Goal: Transaction & Acquisition: Purchase product/service

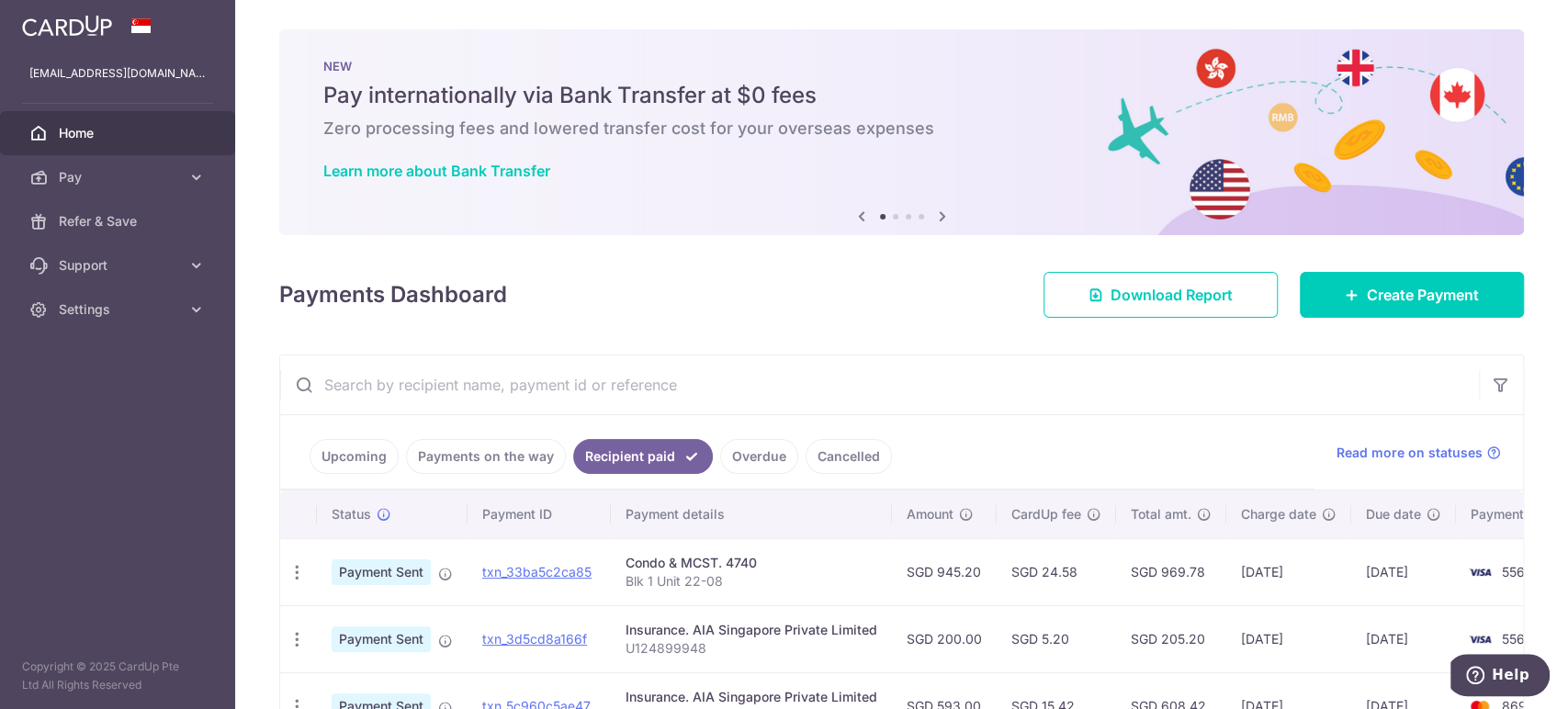
scroll to position [640, 0]
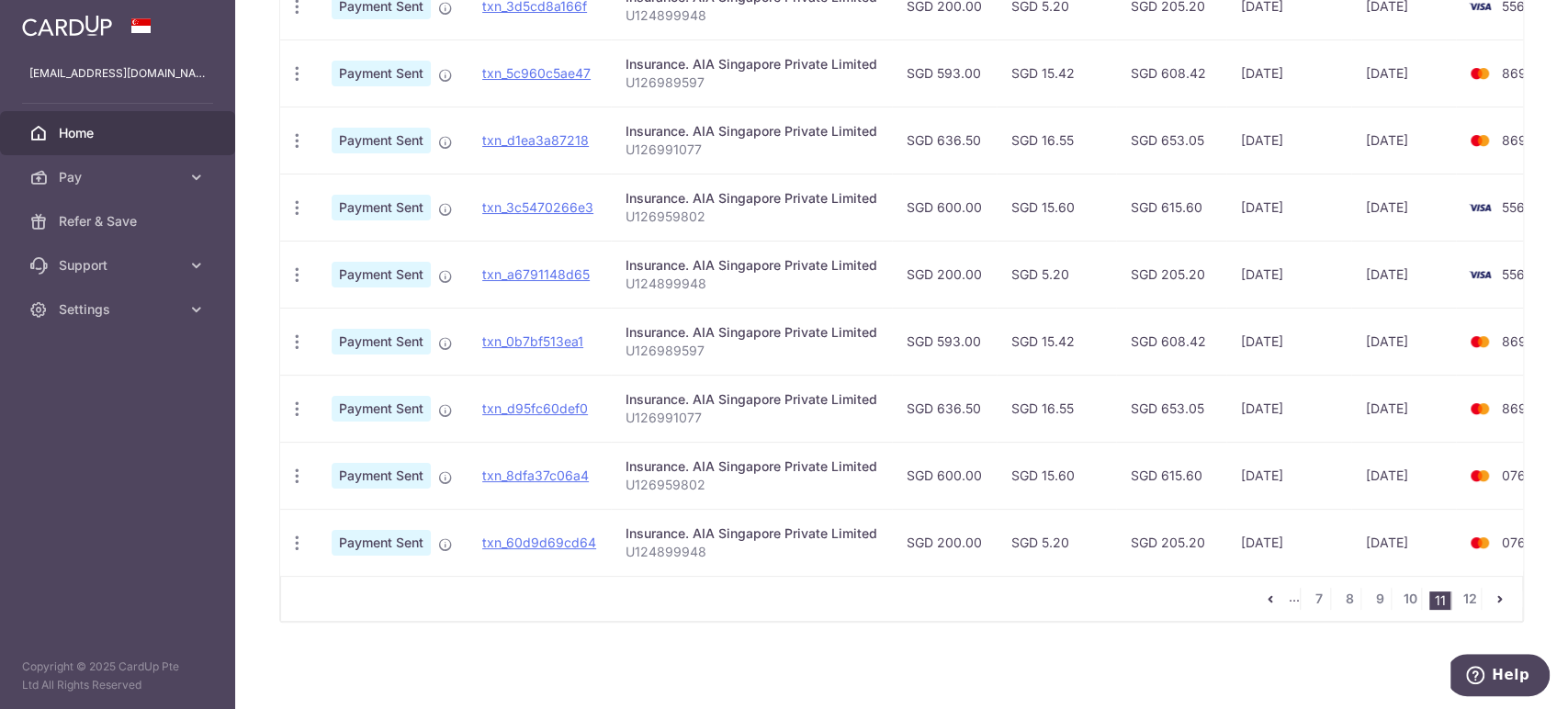
click at [94, 34] on img at bounding box center [67, 26] width 90 height 22
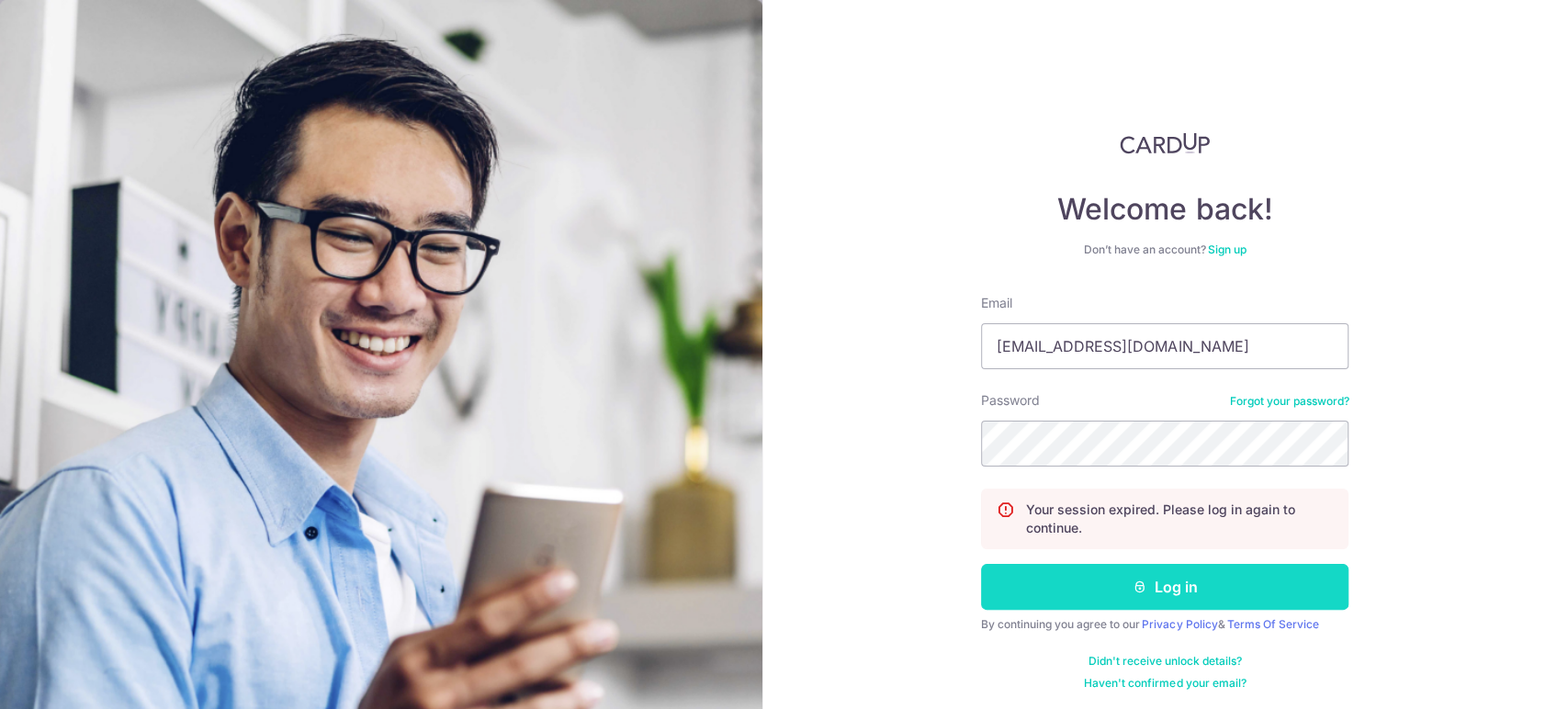
click at [1169, 584] on button "Log in" at bounding box center [1164, 587] width 368 height 46
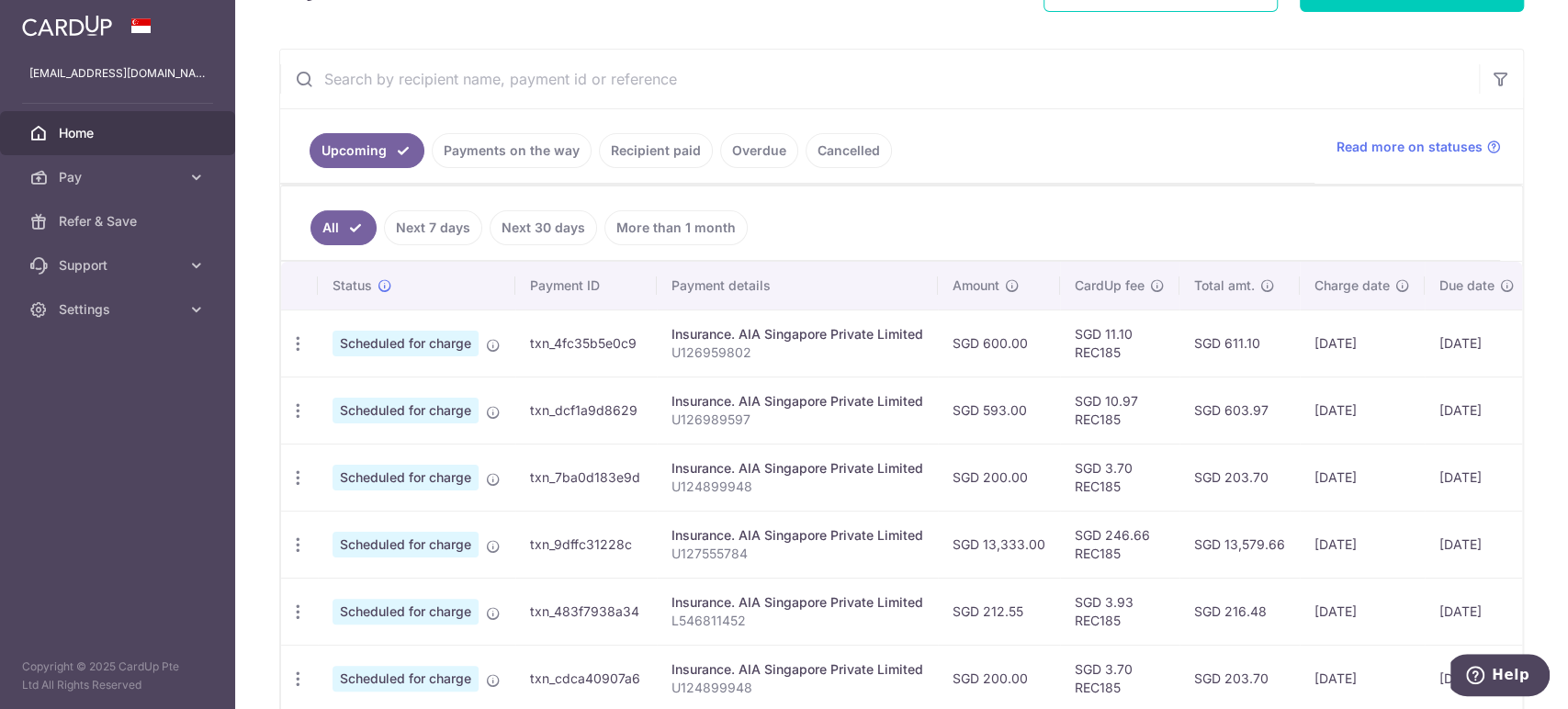
click at [540, 149] on link "Payments on the way" at bounding box center [511, 151] width 159 height 35
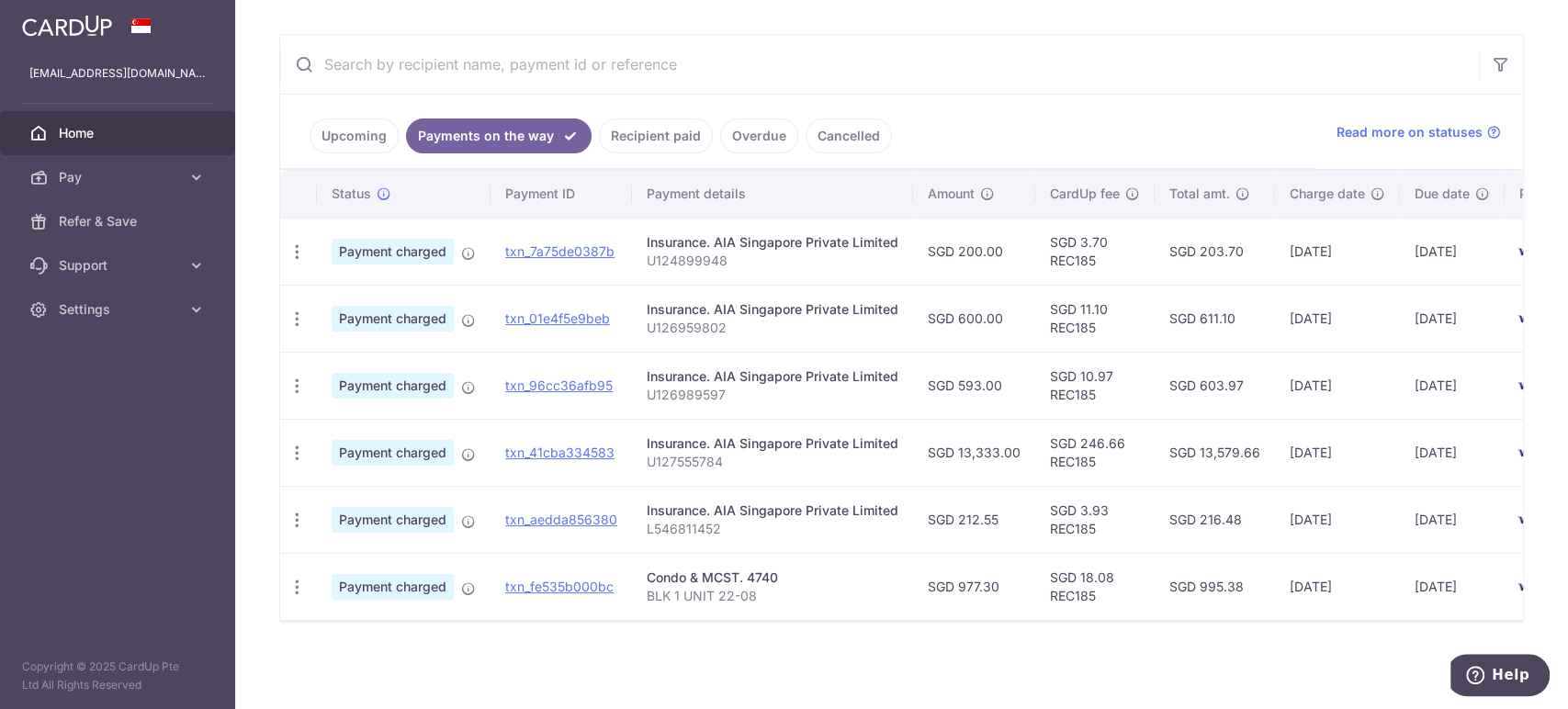
scroll to position [329, 0]
click at [361, 131] on link "Upcoming" at bounding box center [354, 136] width 89 height 35
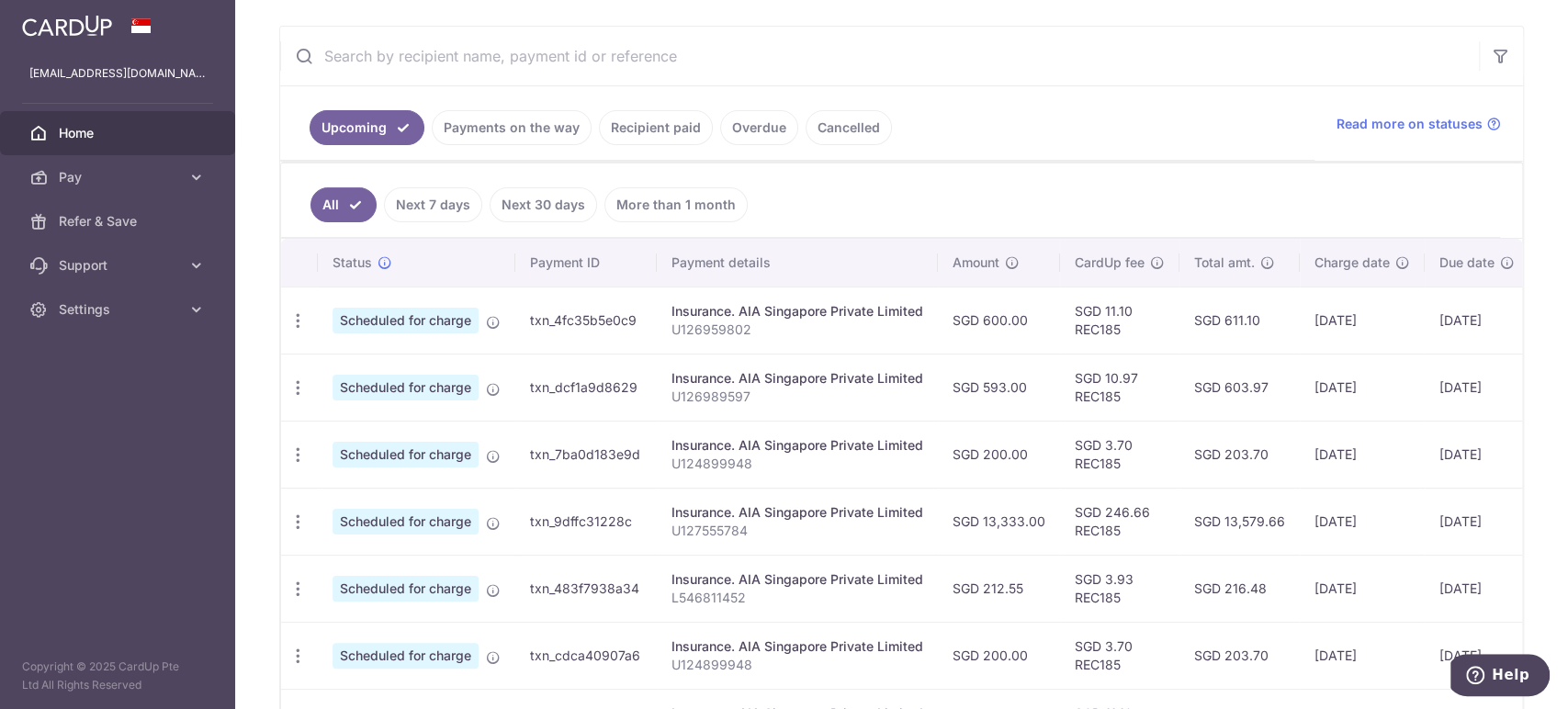
scroll to position [431, 0]
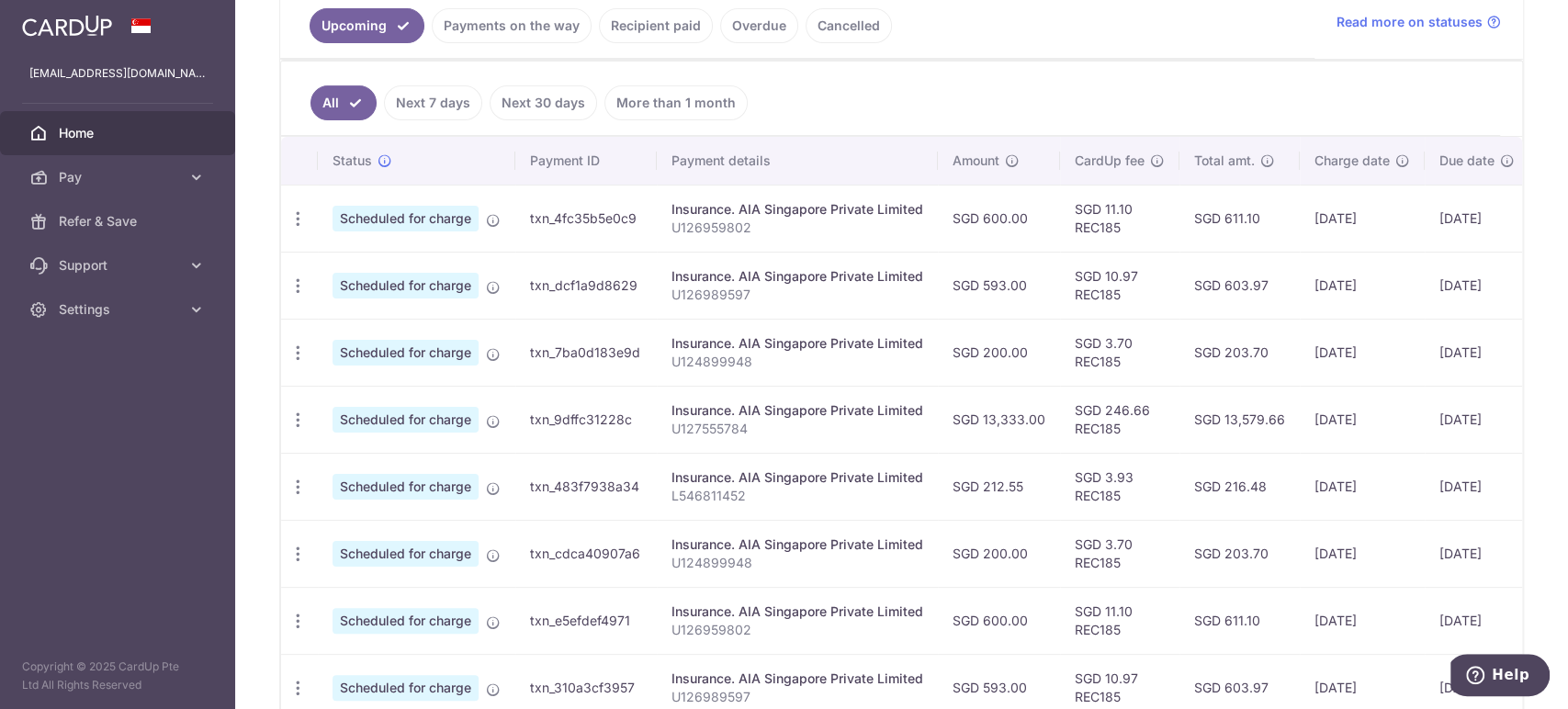
click at [552, 28] on link "Payments on the way" at bounding box center [511, 25] width 159 height 35
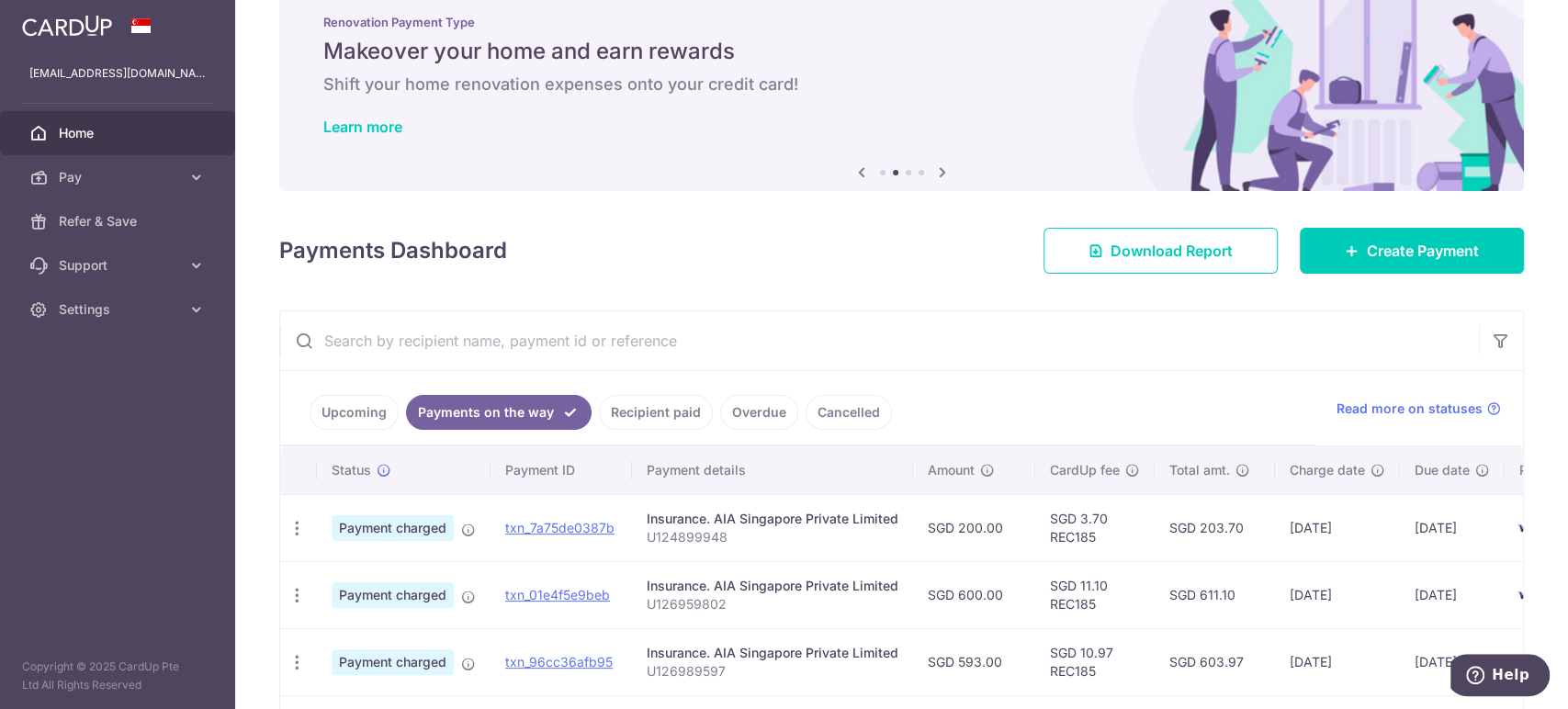
scroll to position [329, 0]
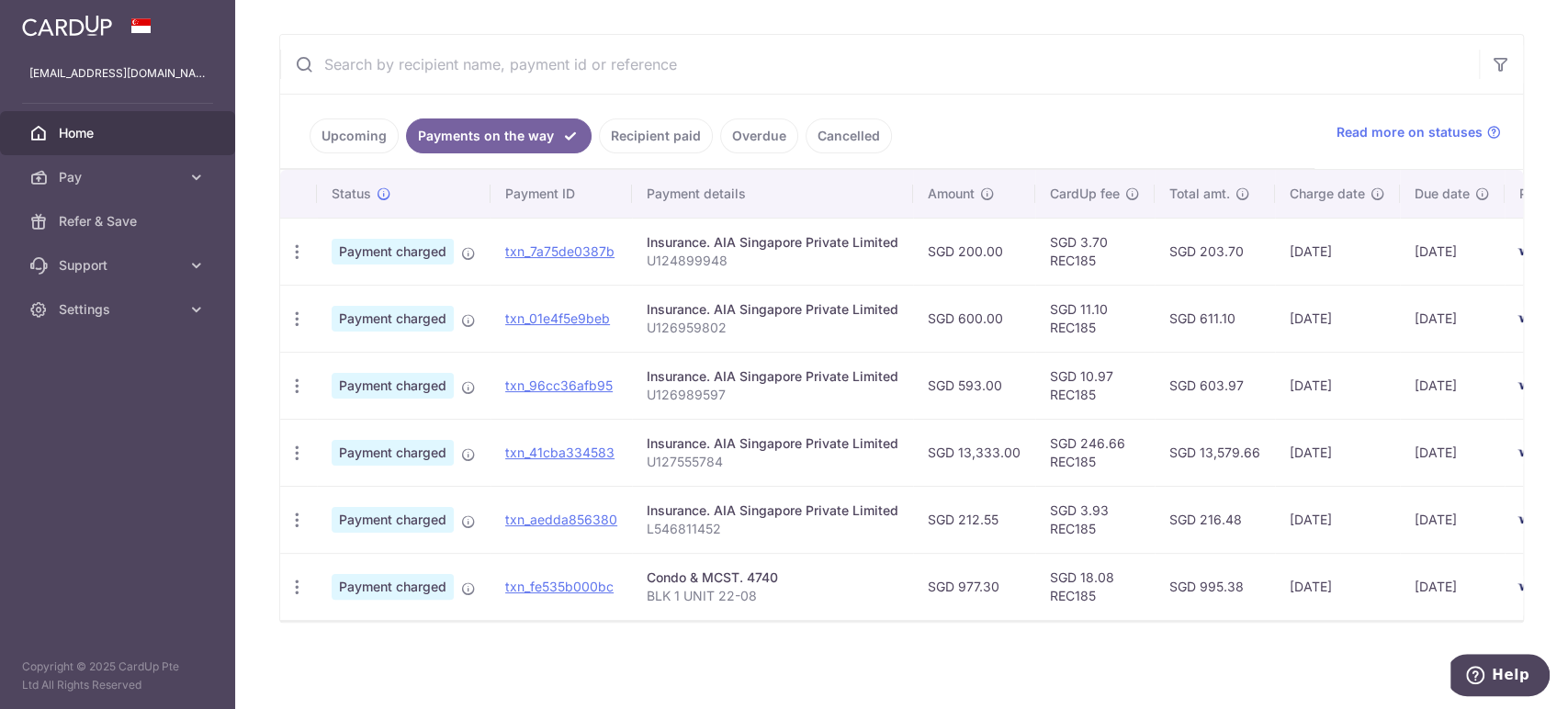
click at [1156, 652] on div "× Pause Schedule Pause all future payments in this series Pause just this one p…" at bounding box center [901, 354] width 1333 height 709
click at [353, 121] on link "Upcoming" at bounding box center [354, 136] width 89 height 35
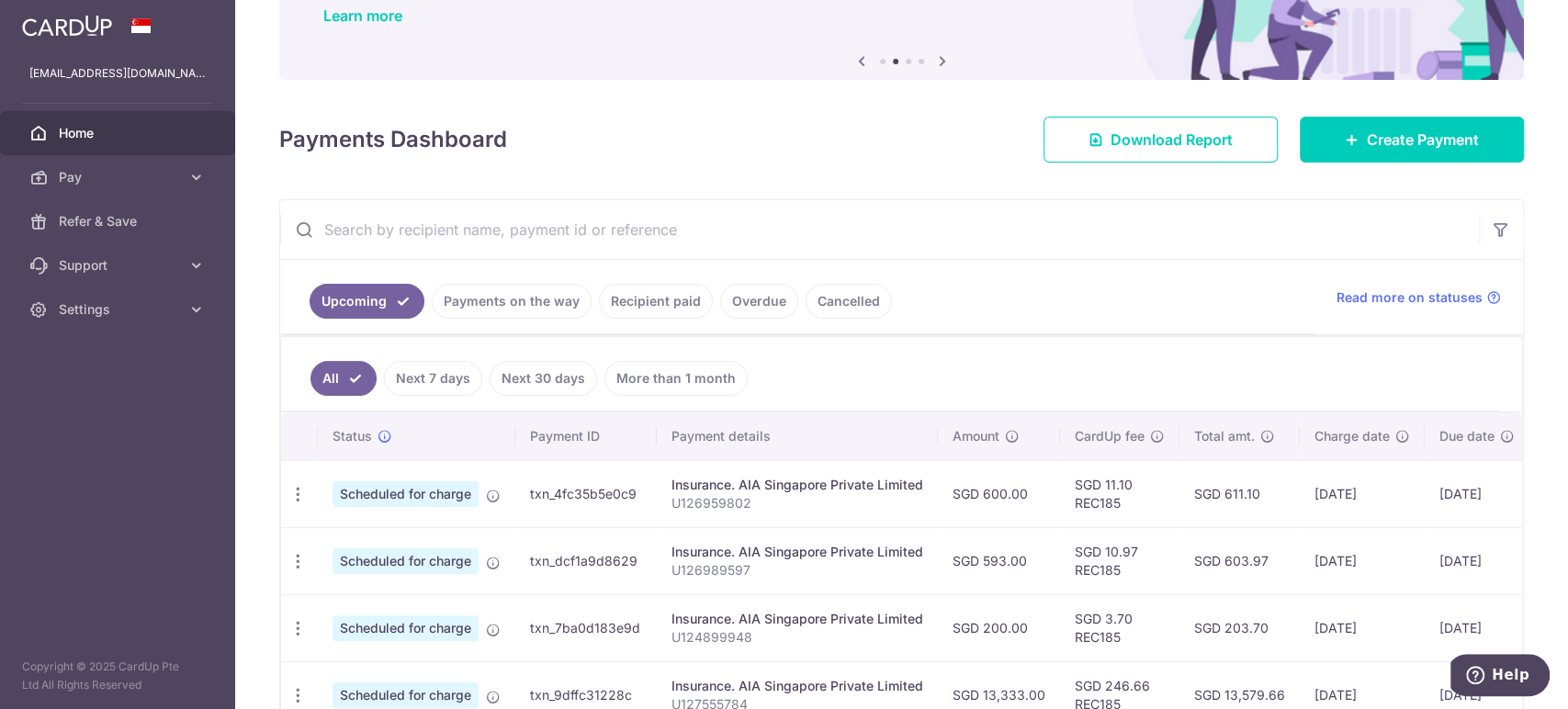
scroll to position [0, 0]
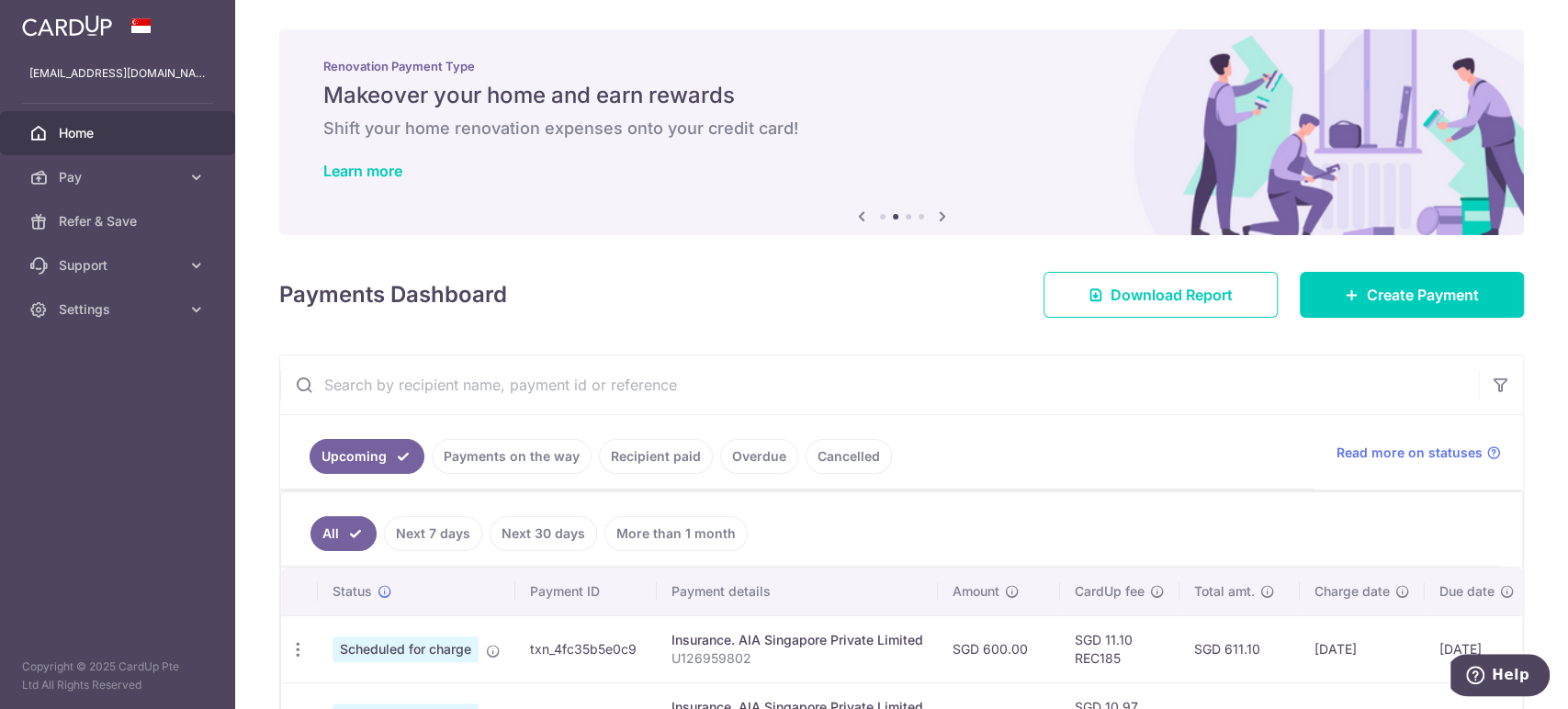
click at [123, 139] on span "Home" at bounding box center [120, 133] width 122 height 18
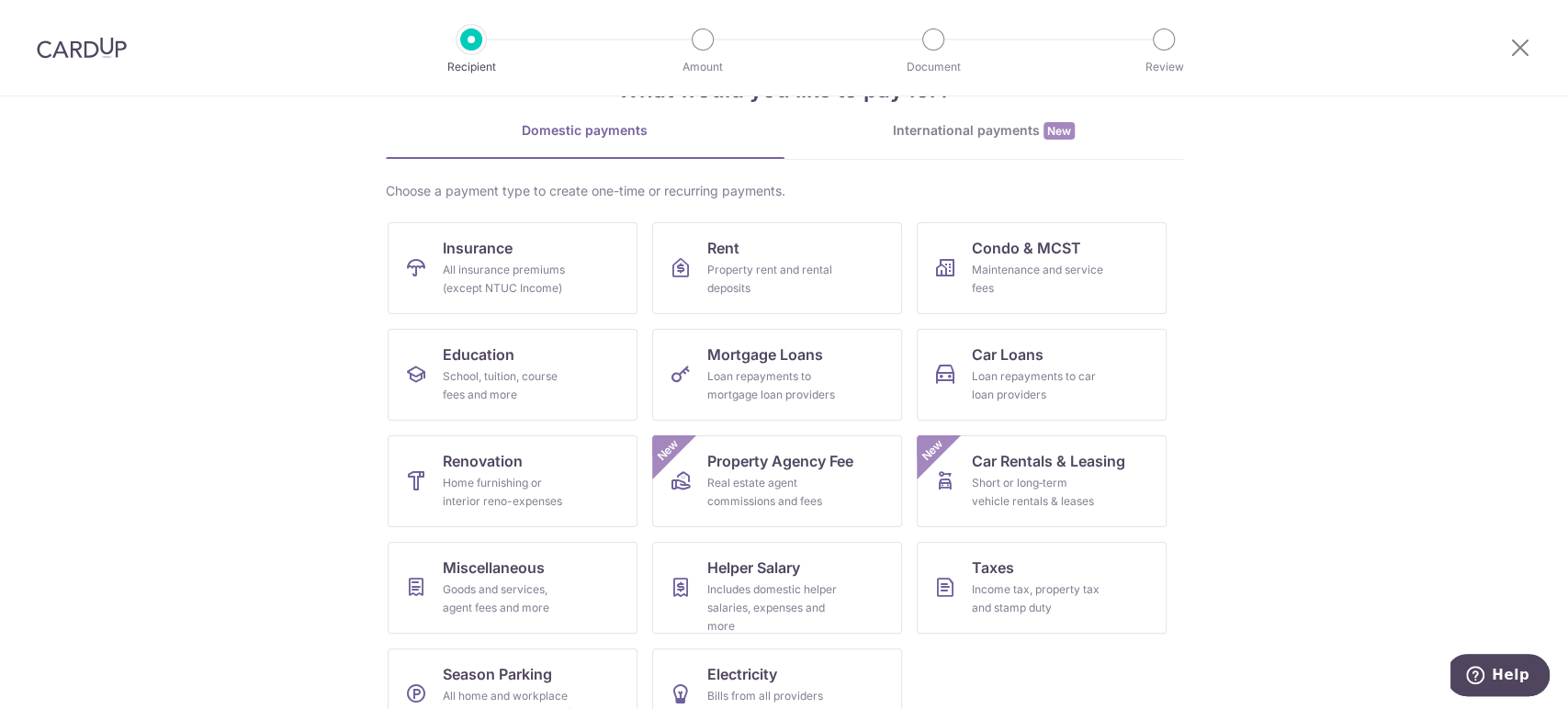
scroll to position [102, 0]
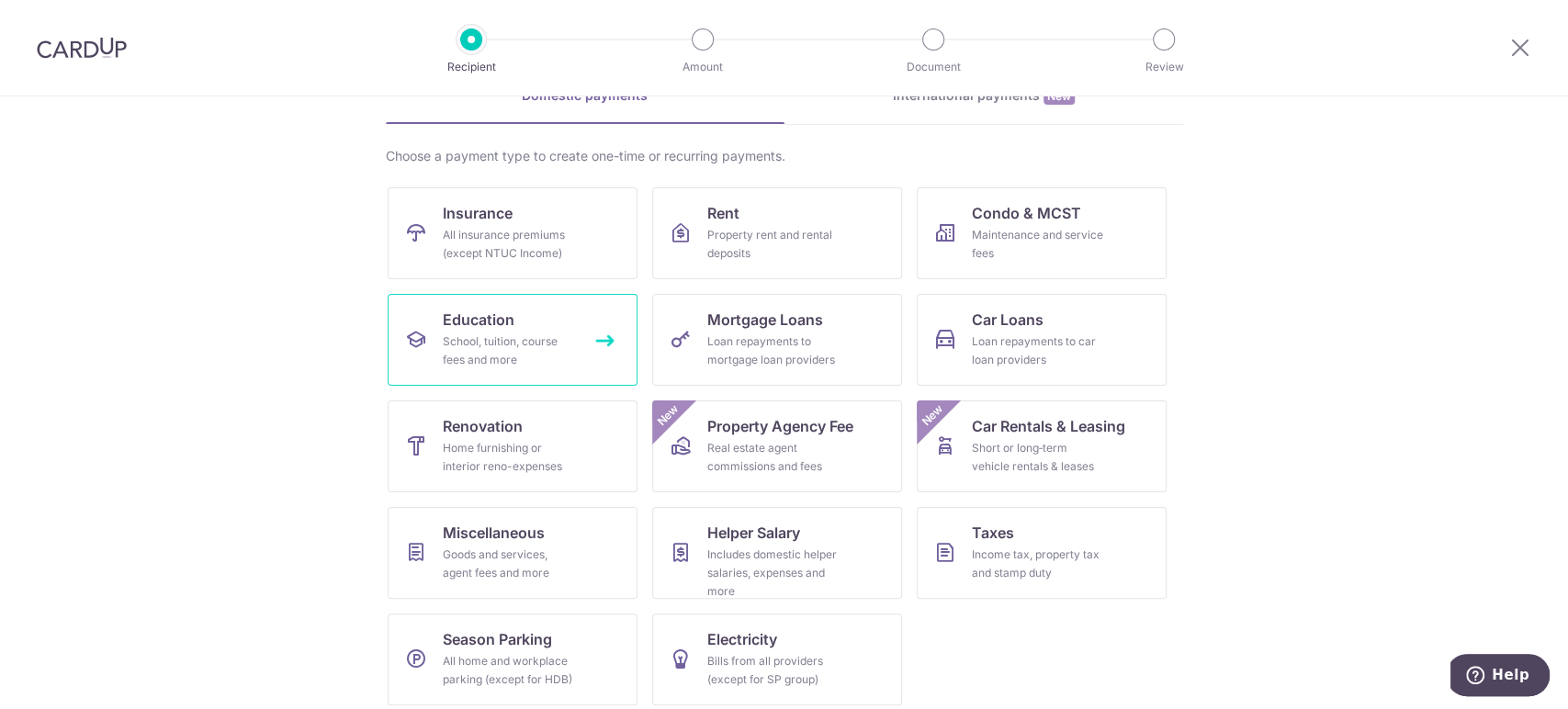
click at [560, 317] on link "Education School, tuition, course fees and more" at bounding box center [512, 340] width 250 height 92
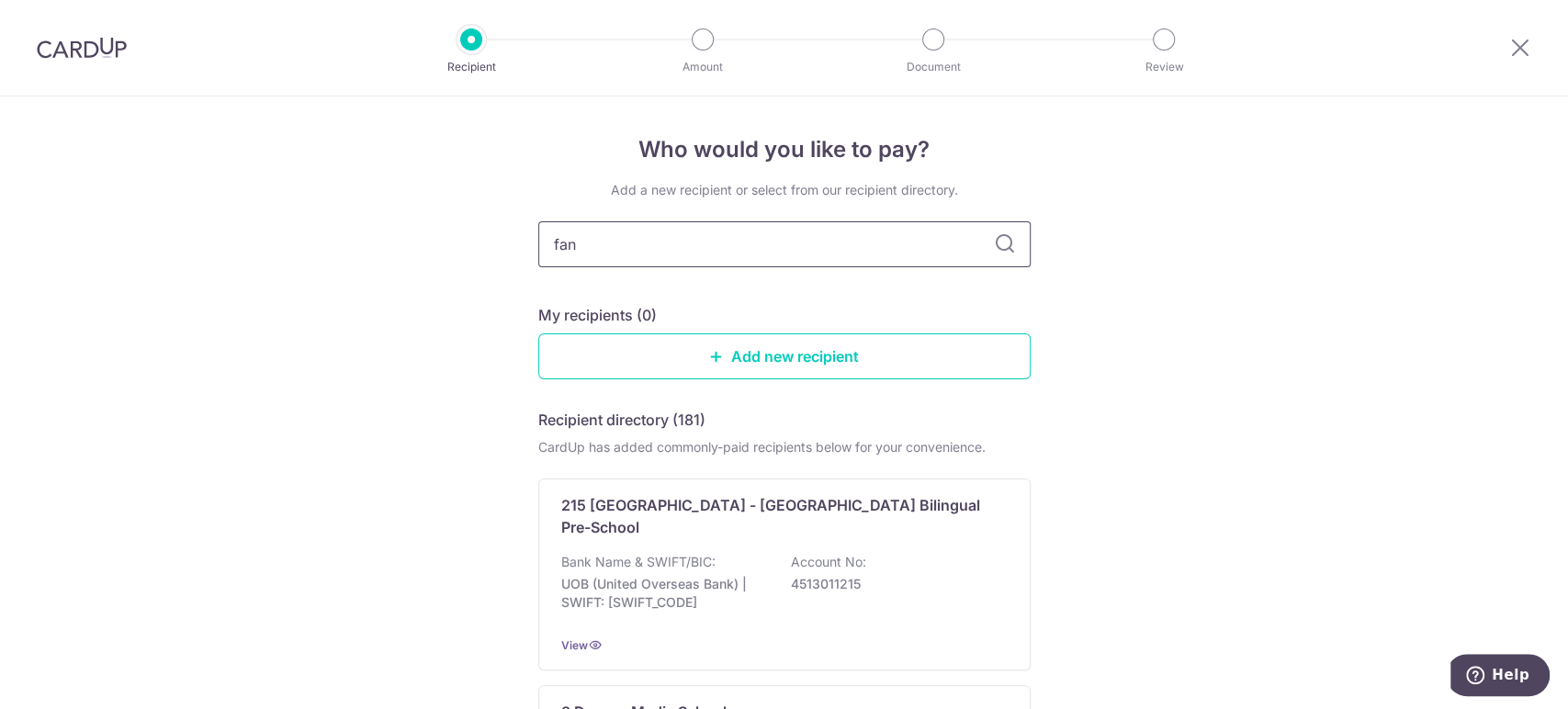
type input "fang"
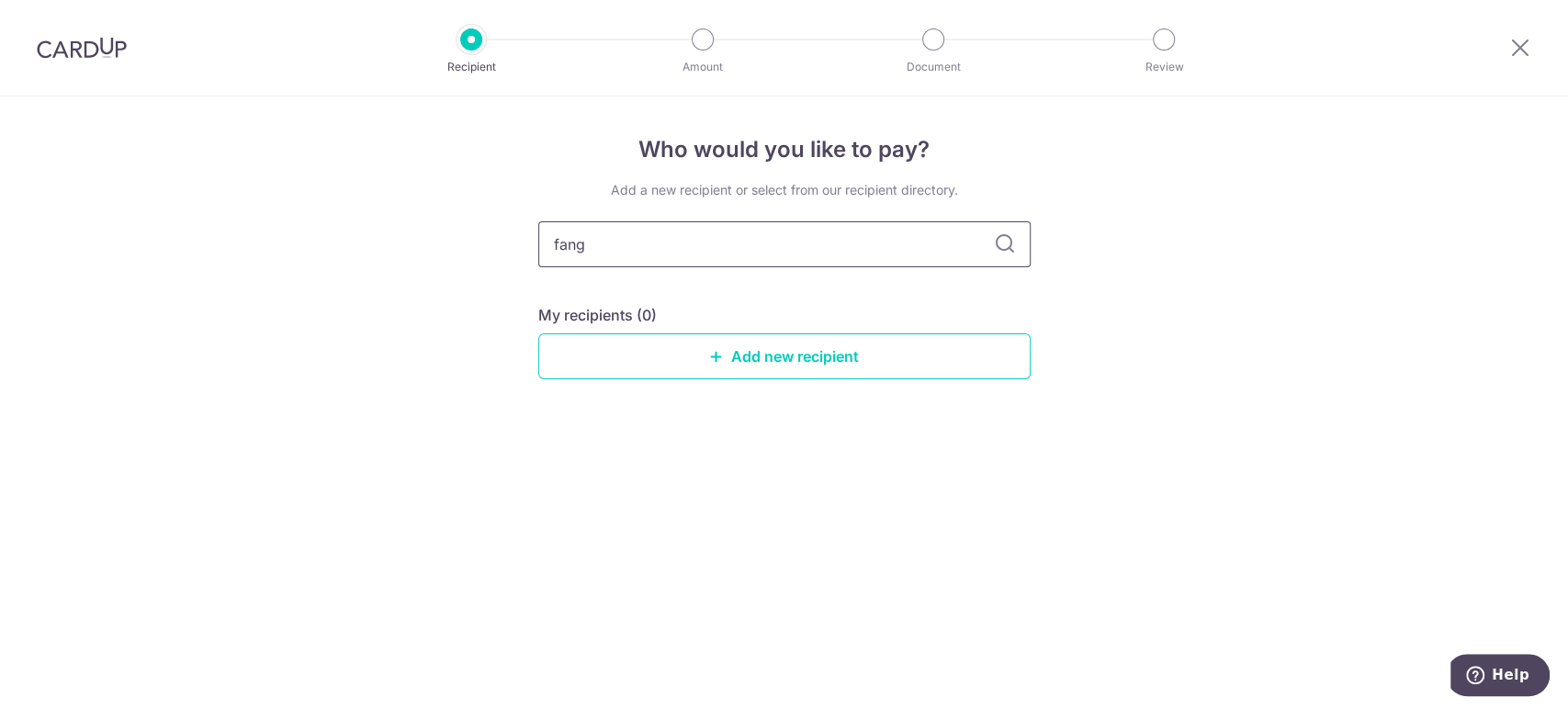
drag, startPoint x: 600, startPoint y: 243, endPoint x: 530, endPoint y: 263, distance: 72.8
click at [530, 263] on div "Who would you like to pay? Add a new recipient or select from our recipient dir…" at bounding box center [784, 403] width 1568 height 613
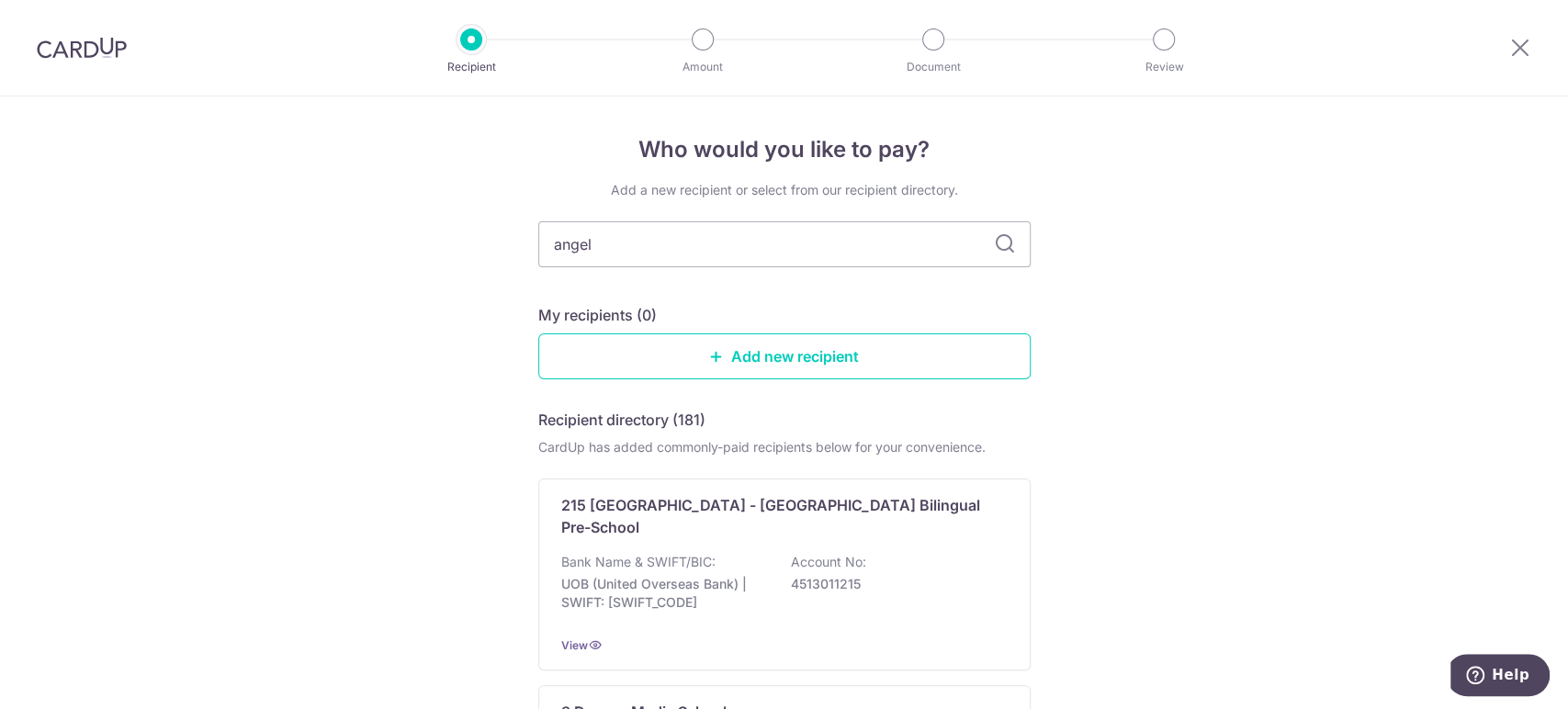
type input "angel"
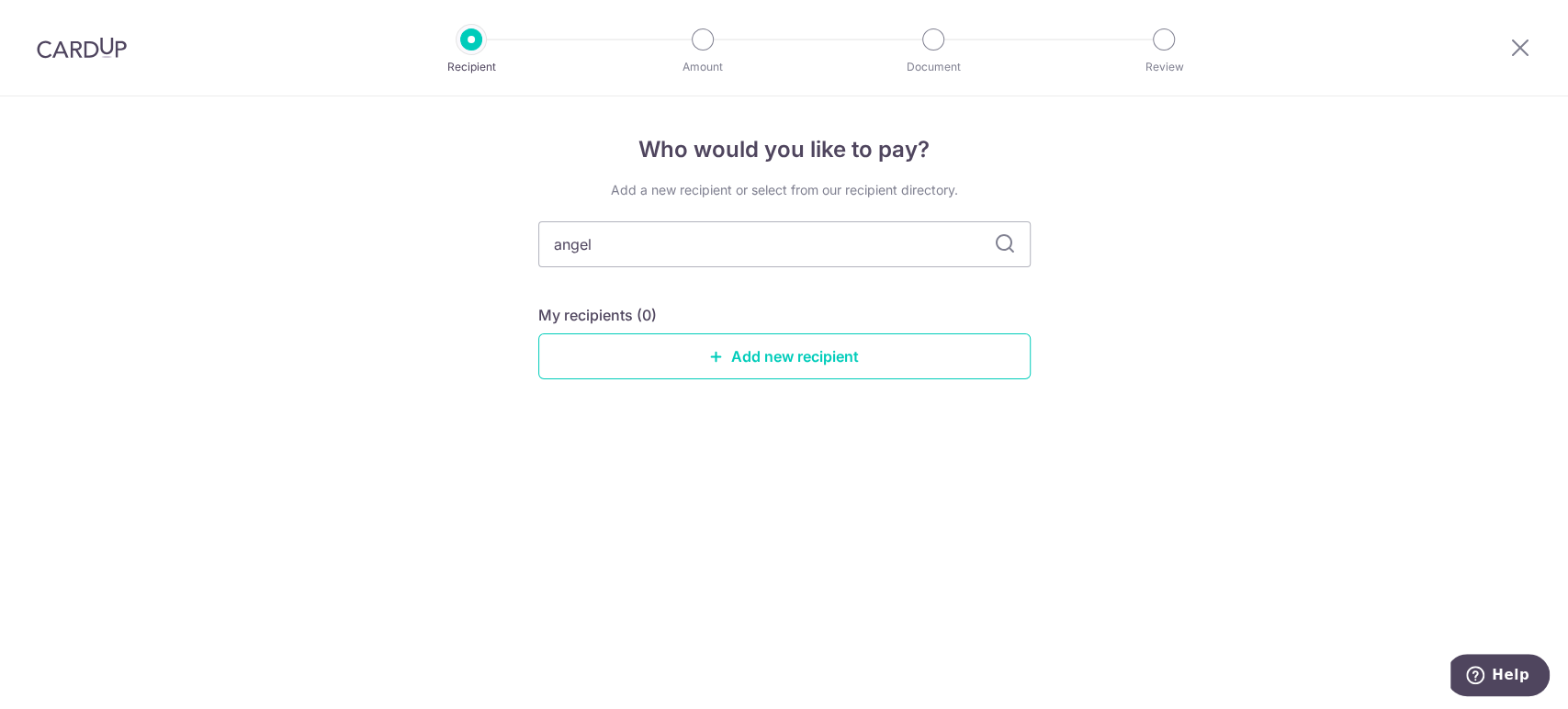
drag, startPoint x: 661, startPoint y: 240, endPoint x: 413, endPoint y: 252, distance: 248.3
click at [413, 252] on div "Who would you like to pay? Add a new recipient or select from our recipient dir…" at bounding box center [784, 403] width 1568 height 613
type input "global"
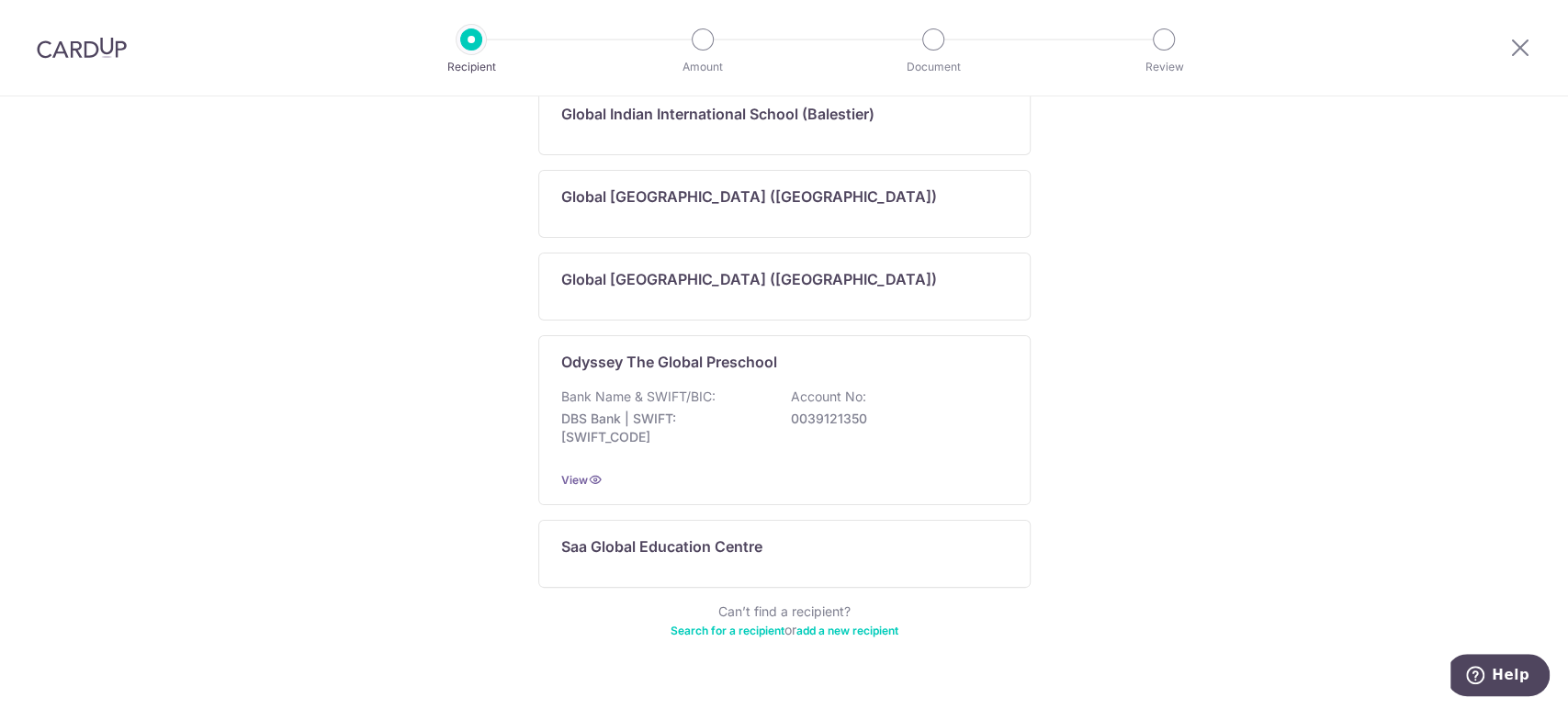
scroll to position [674, 0]
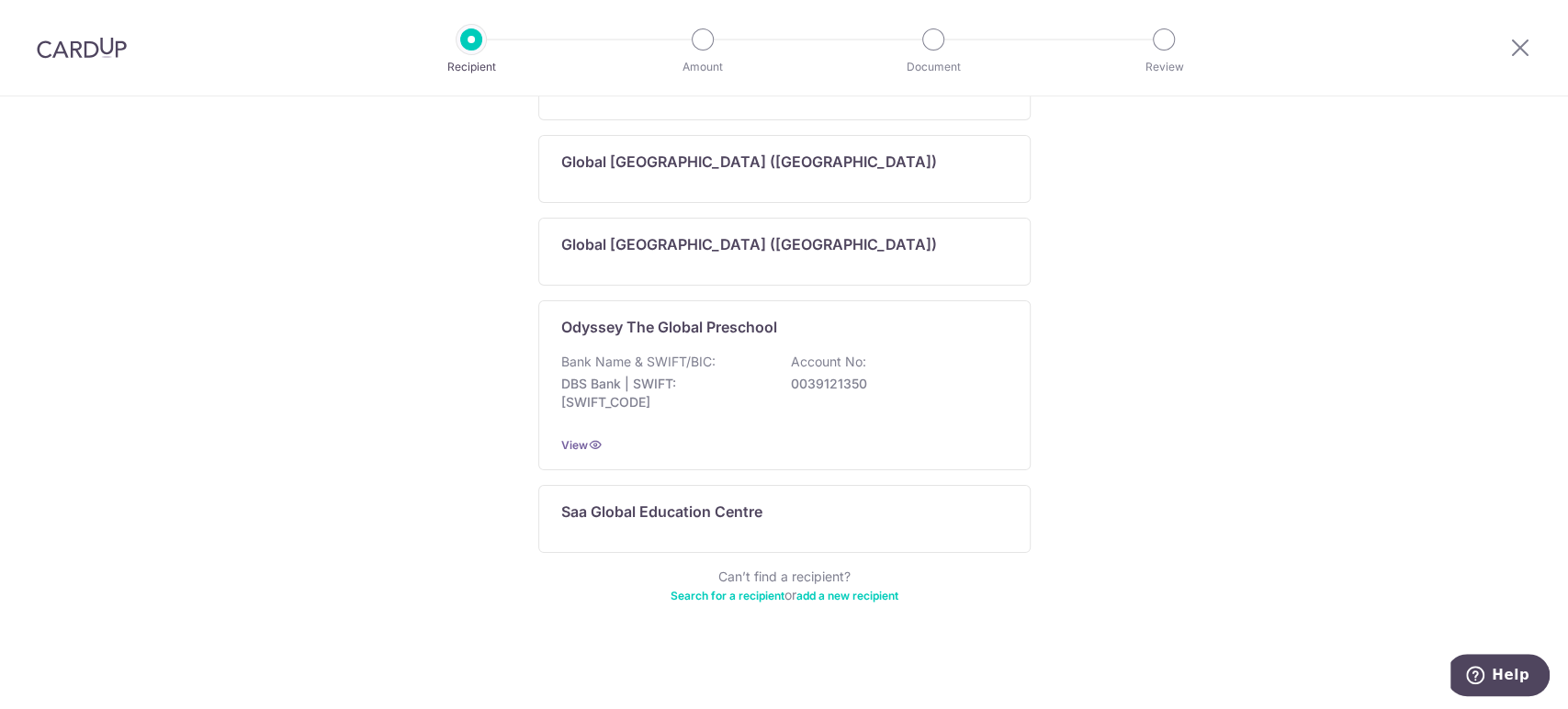
click at [718, 591] on link "Search for a recipient" at bounding box center [728, 596] width 114 height 14
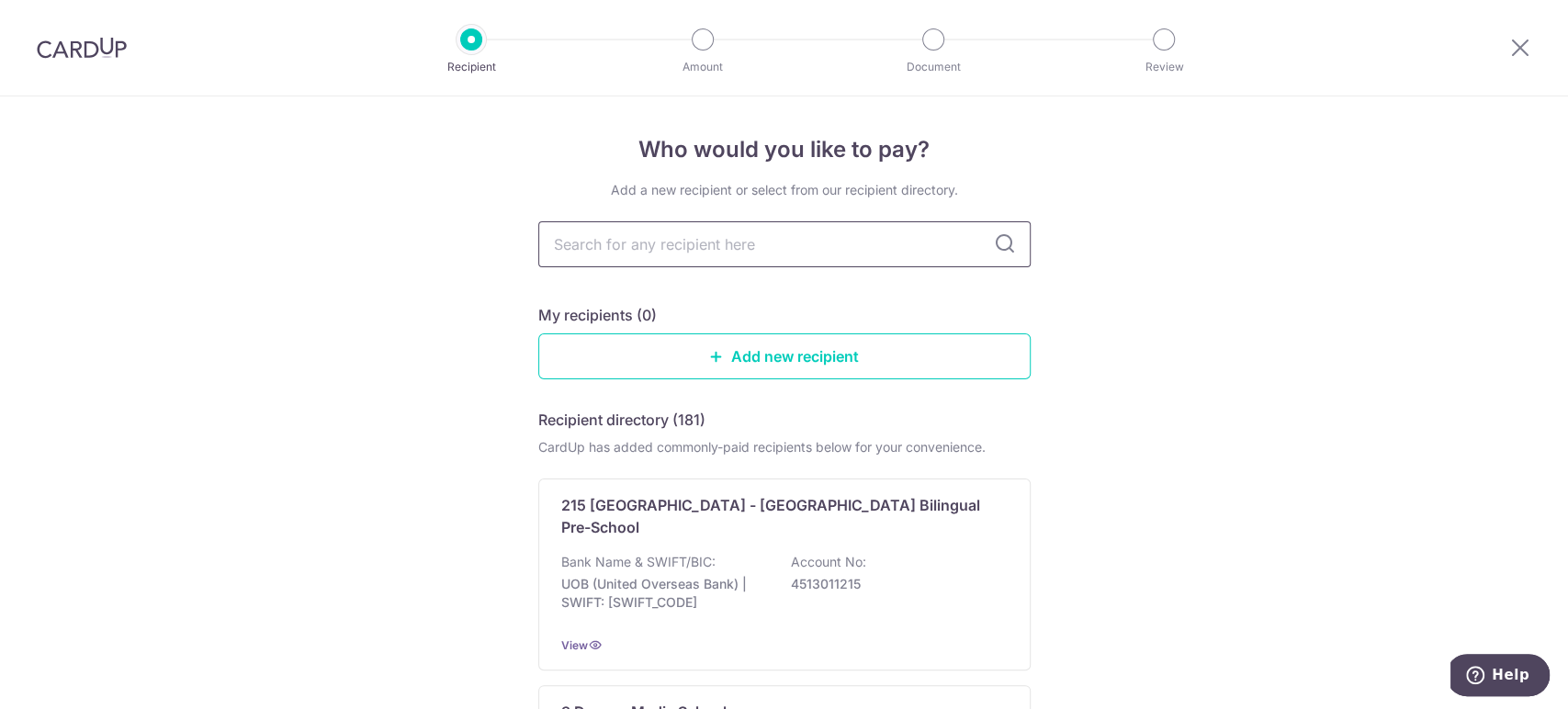
click at [629, 250] on input "text" at bounding box center [784, 244] width 492 height 46
type input "20214"
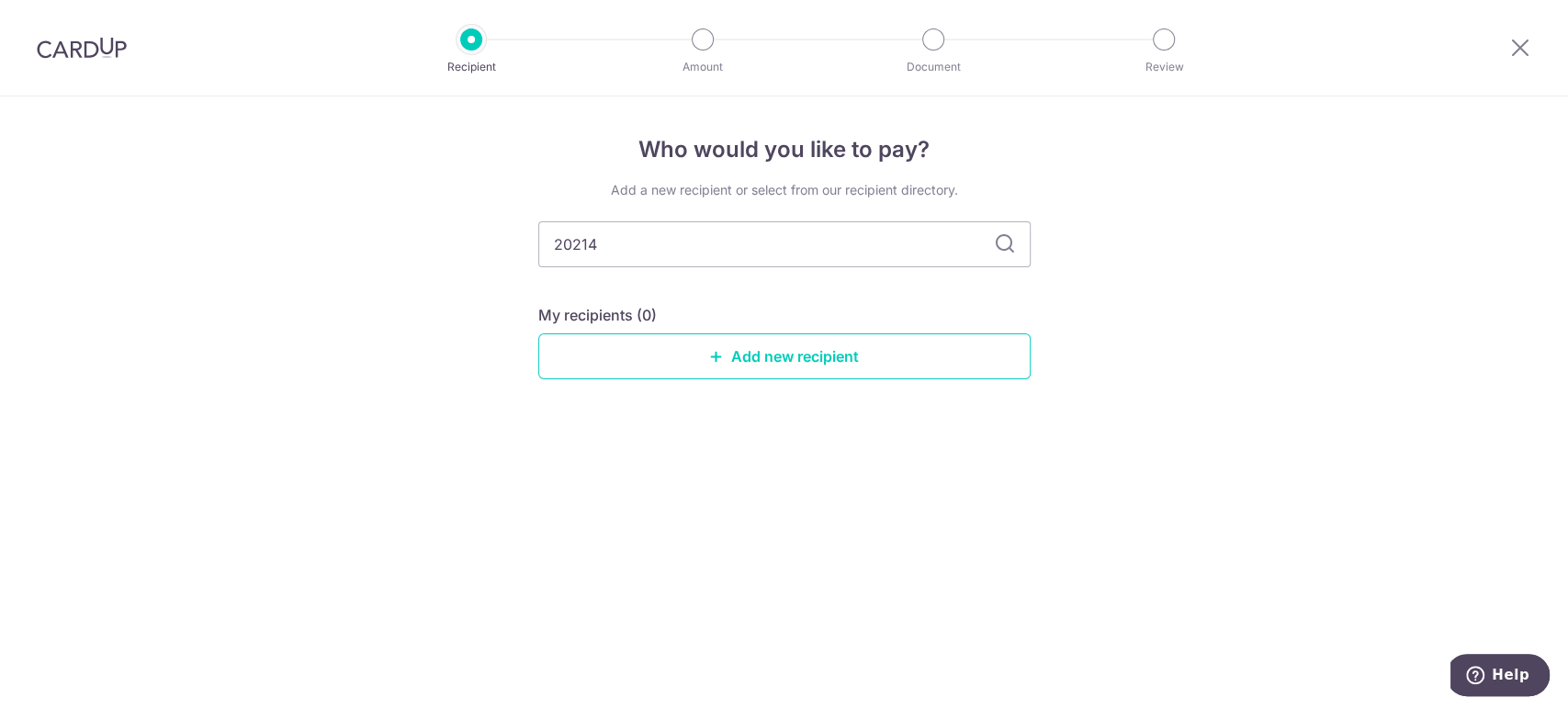
click at [33, 54] on div at bounding box center [82, 48] width 163 height 96
click at [72, 41] on img at bounding box center [82, 48] width 90 height 22
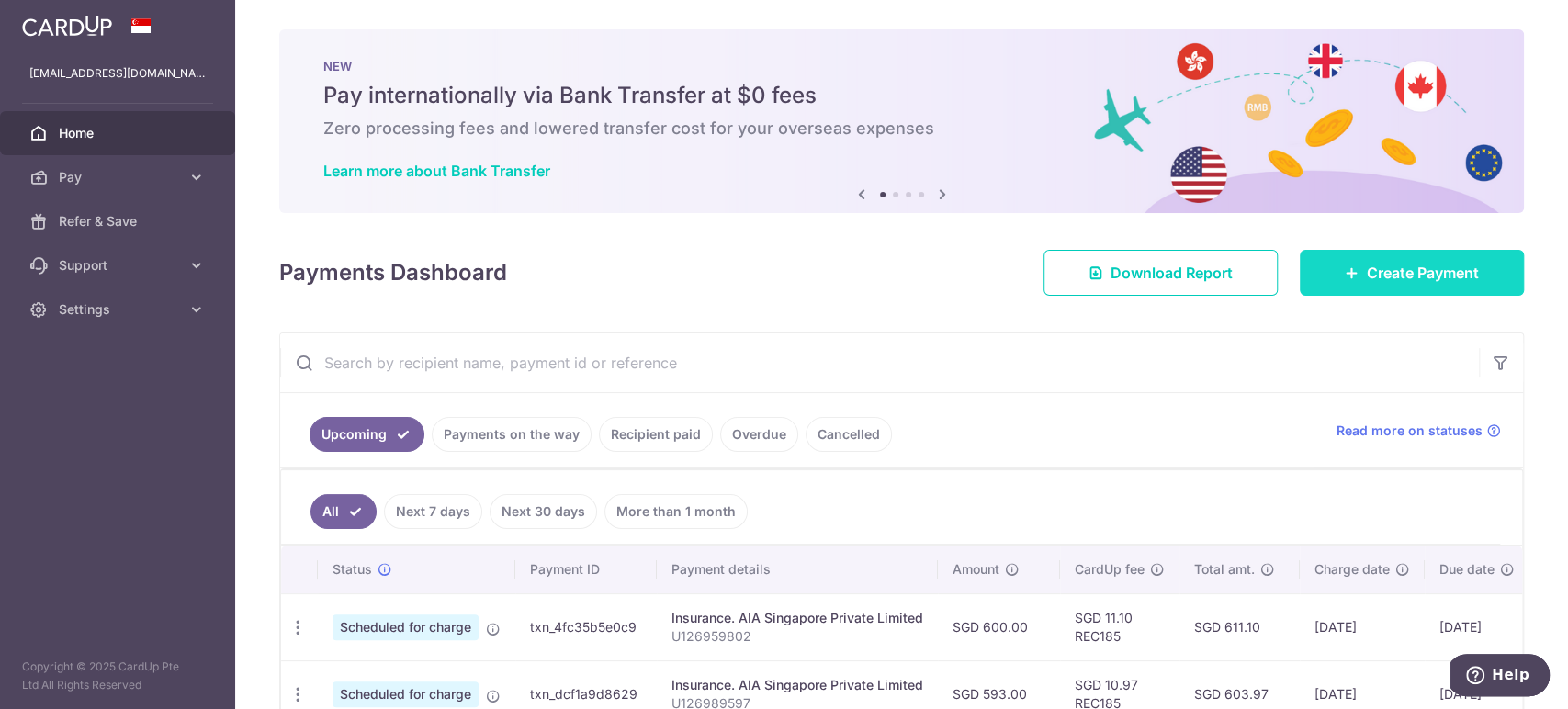
click at [1397, 265] on span "Create Payment" at bounding box center [1422, 273] width 112 height 22
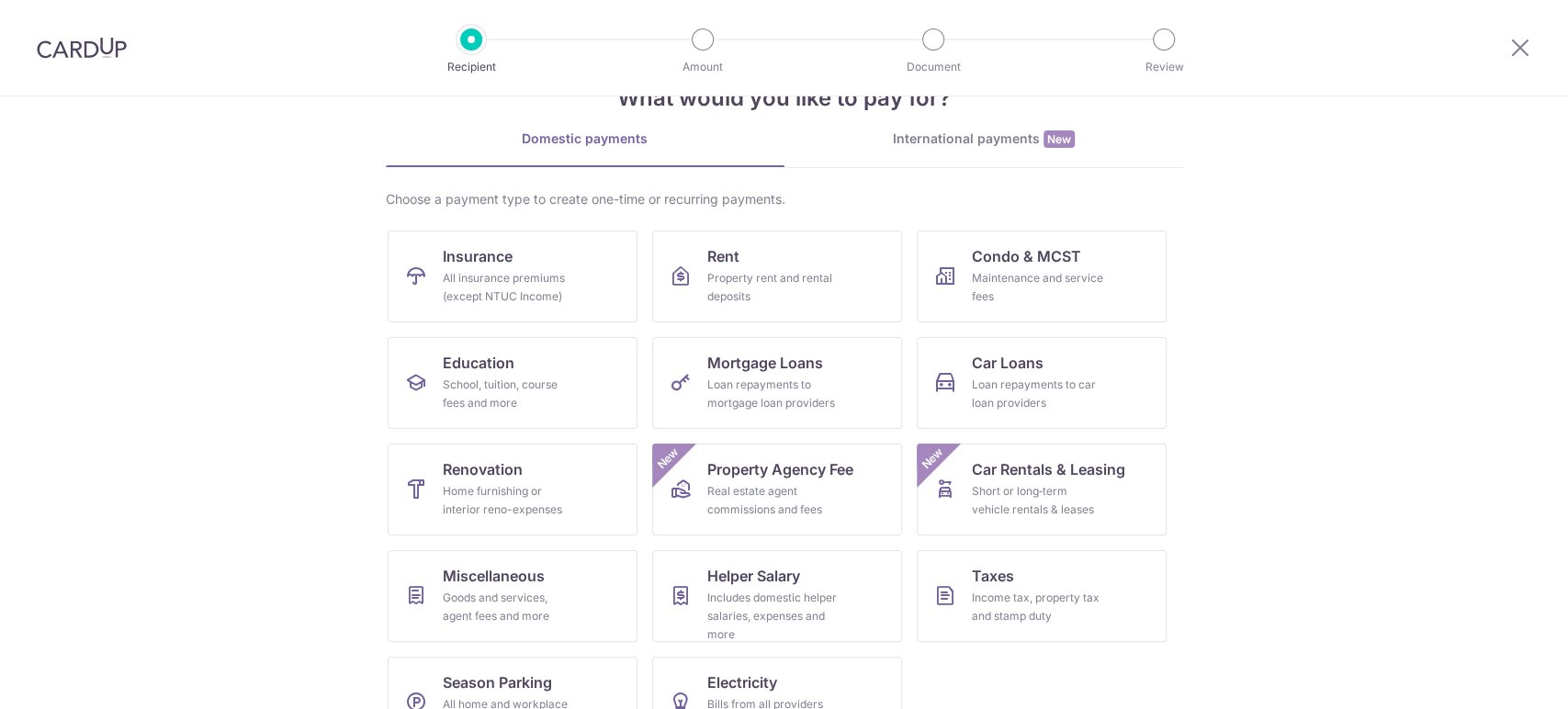
scroll to position [112, 0]
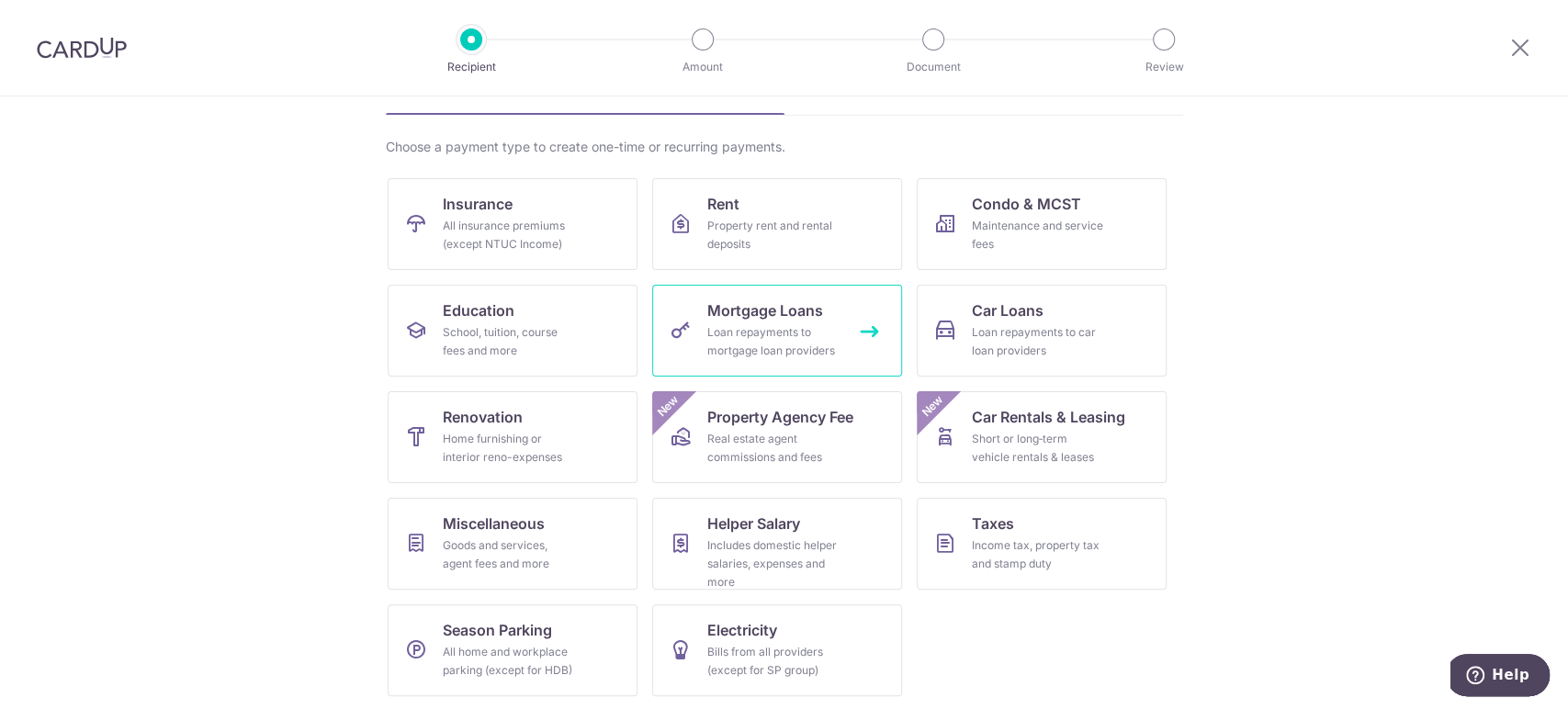
click at [814, 315] on span "Mortgage Loans" at bounding box center [766, 310] width 116 height 22
